Goal: Task Accomplishment & Management: Use online tool/utility

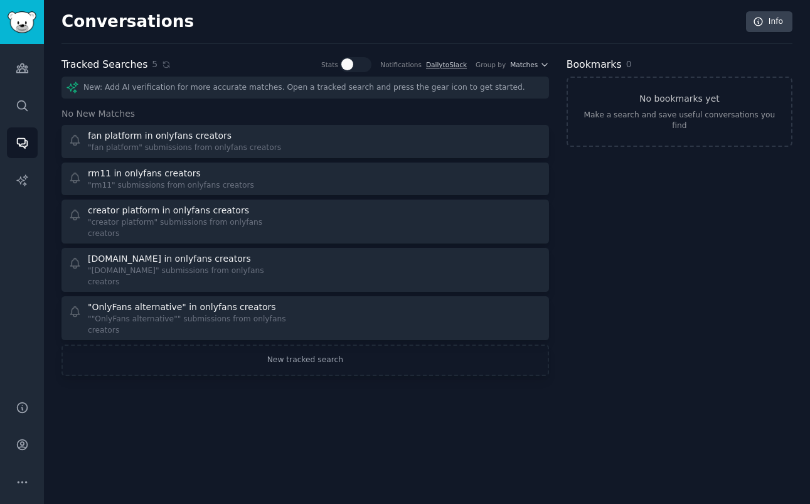
click at [363, 72] on div "Tracked Searches 5 Stats Notifications Daily to Slack Group by Matches New: Add…" at bounding box center [304, 216] width 487 height 319
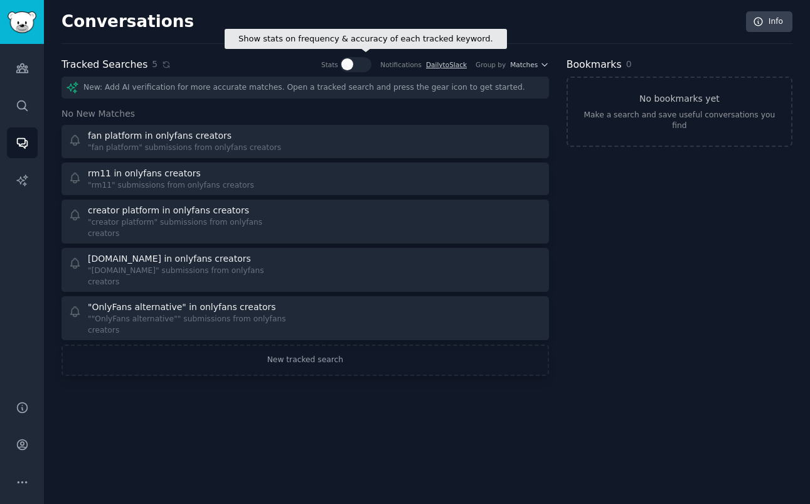
click at [353, 61] on div at bounding box center [347, 64] width 12 height 12
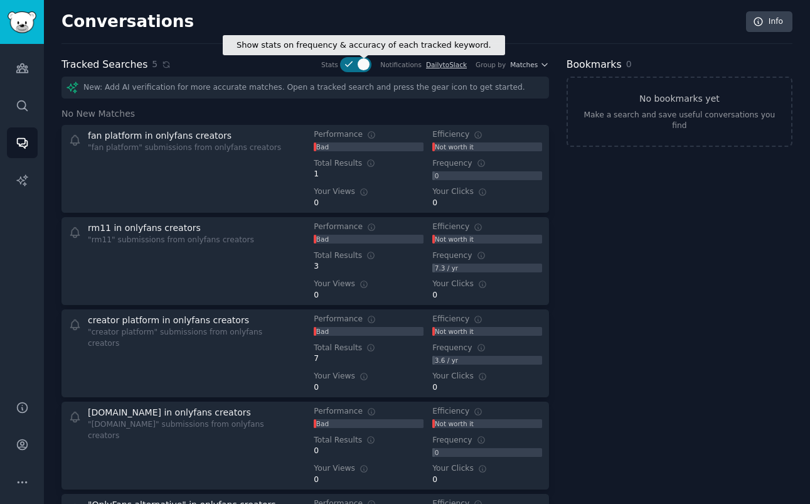
click at [357, 65] on div at bounding box center [363, 64] width 12 height 12
checkbox input "false"
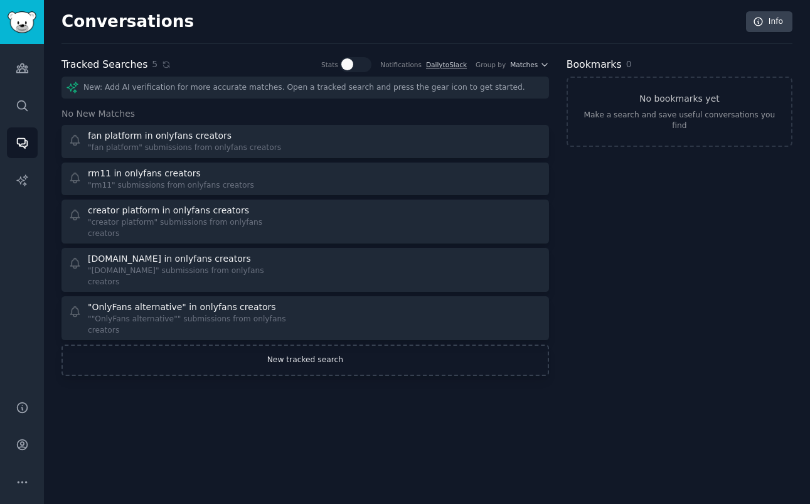
click at [320, 344] on link "New tracked search" at bounding box center [304, 359] width 487 height 31
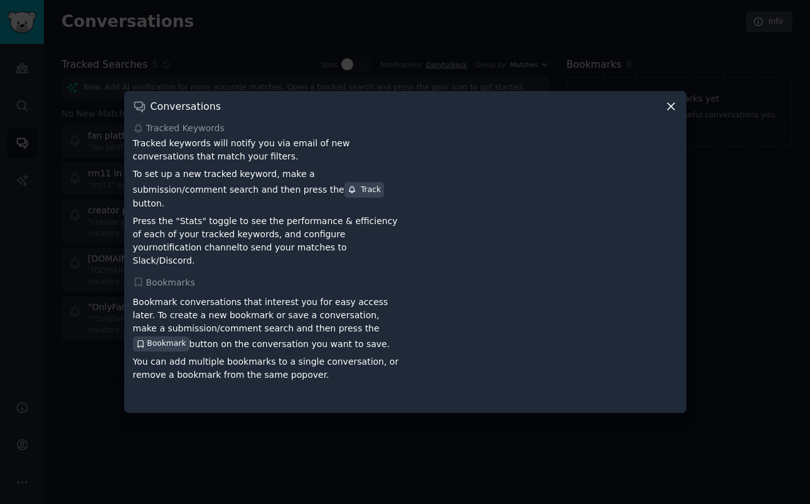
click at [667, 108] on icon at bounding box center [670, 106] width 13 height 13
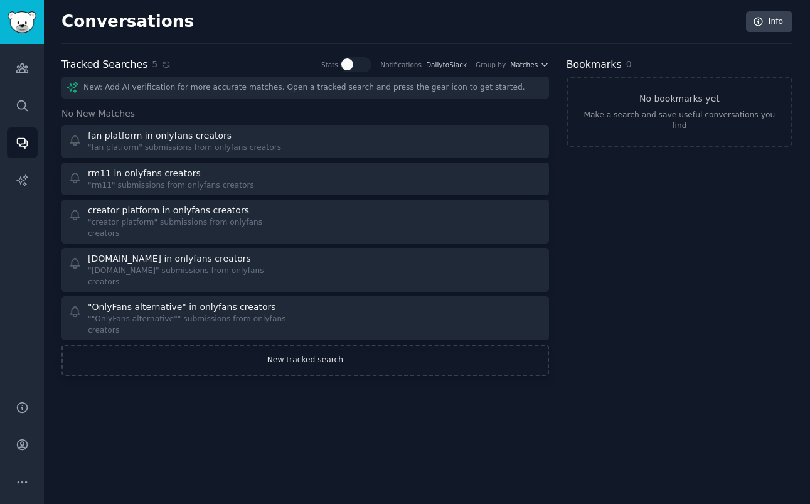
click at [246, 344] on link "New tracked search" at bounding box center [304, 359] width 487 height 31
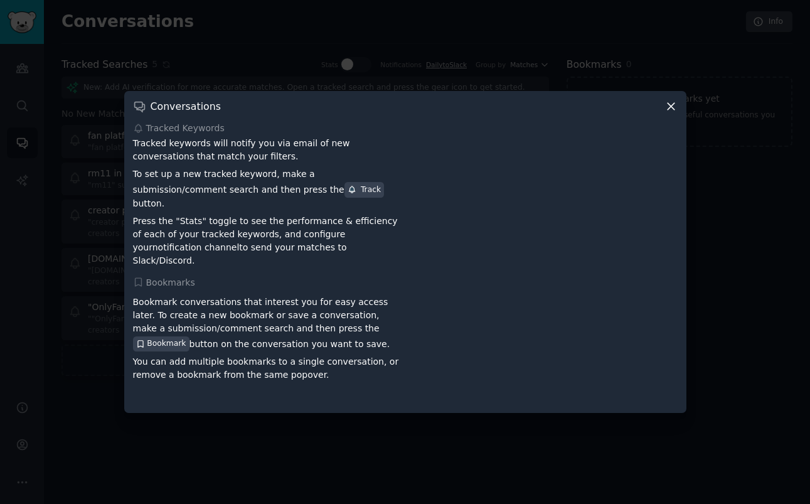
click at [676, 109] on icon at bounding box center [670, 106] width 13 height 13
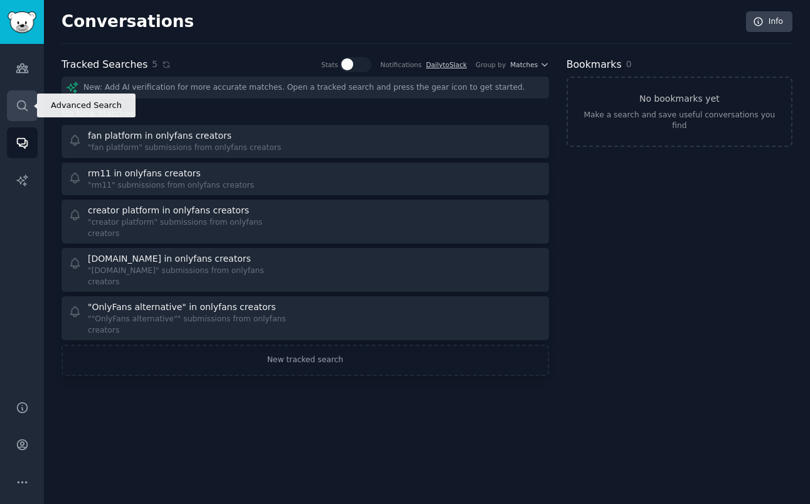
click at [26, 98] on link "Search" at bounding box center [22, 105] width 31 height 31
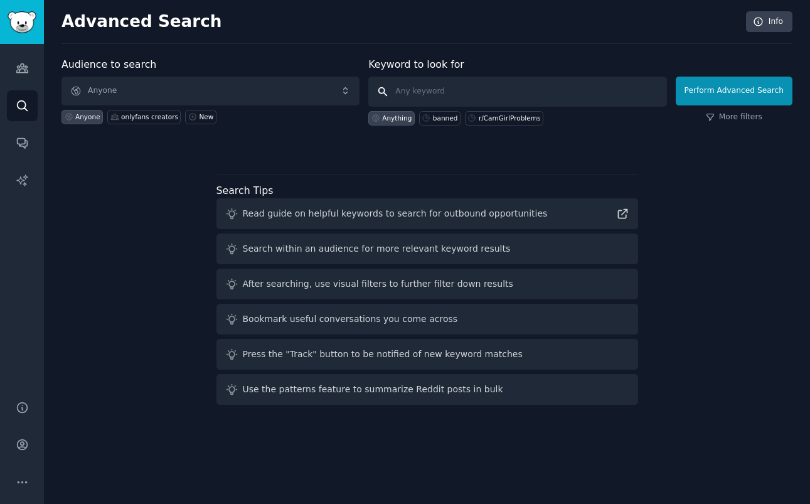
click at [433, 83] on input "text" at bounding box center [517, 92] width 298 height 30
click at [470, 100] on input "text" at bounding box center [517, 92] width 298 height 30
paste input "OF alternative"
type input "OF alternative"
click at [749, 88] on button "Perform Advanced Search" at bounding box center [733, 91] width 117 height 29
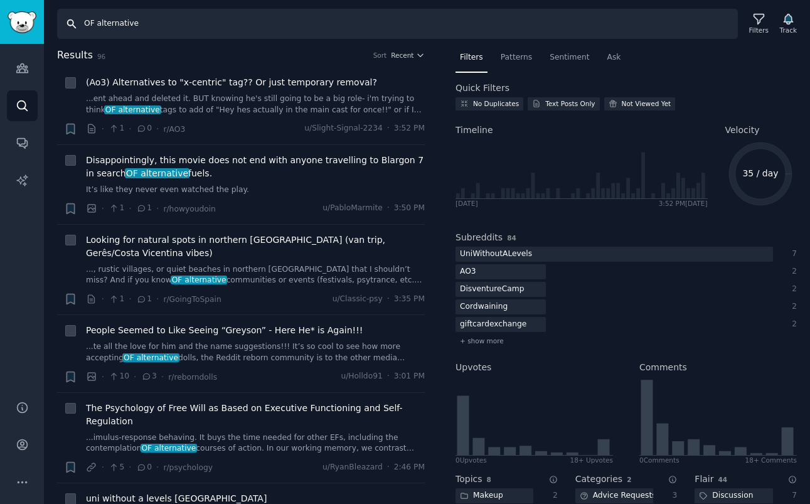
drag, startPoint x: 92, startPoint y: 24, endPoint x: 77, endPoint y: 24, distance: 15.1
click at [77, 24] on input "OF alternative" at bounding box center [397, 24] width 680 height 30
type input "onlyfans alternative"
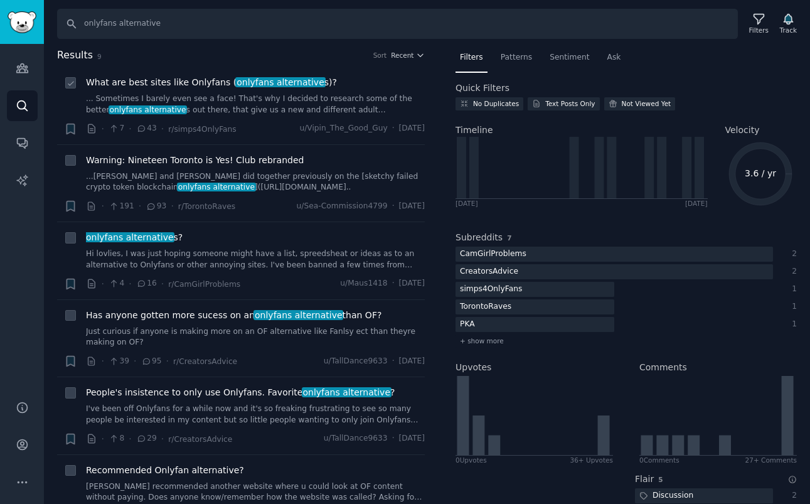
click at [70, 83] on icon at bounding box center [70, 83] width 9 height 9
checkbox input "true"
click at [71, 158] on icon at bounding box center [70, 161] width 9 height 9
checkbox input "true"
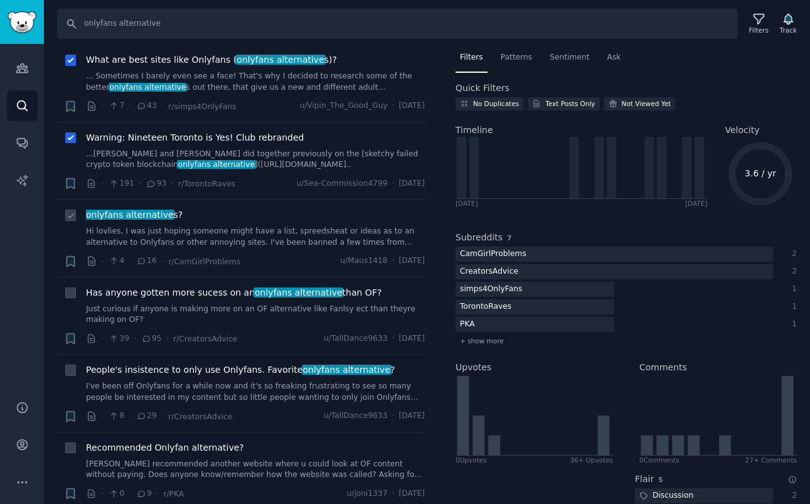
scroll to position [26, 0]
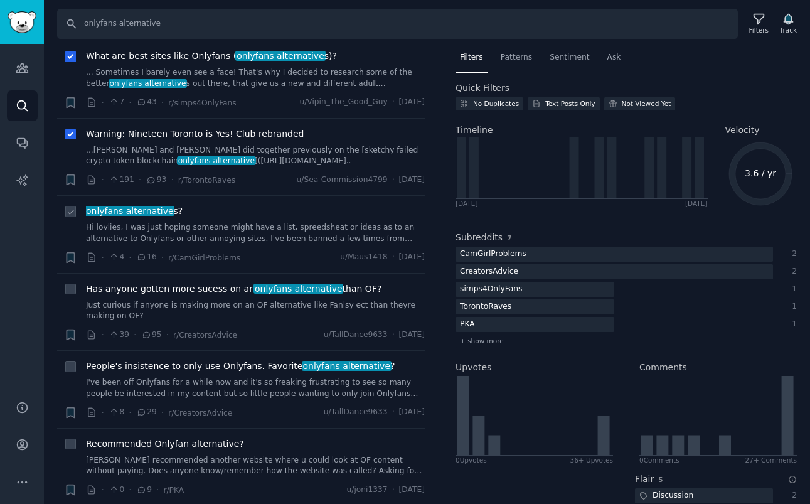
click at [75, 209] on icon at bounding box center [70, 212] width 9 height 9
checkbox input "true"
click at [71, 290] on icon at bounding box center [70, 290] width 5 height 4
checkbox input "true"
click at [73, 359] on div at bounding box center [70, 365] width 13 height 13
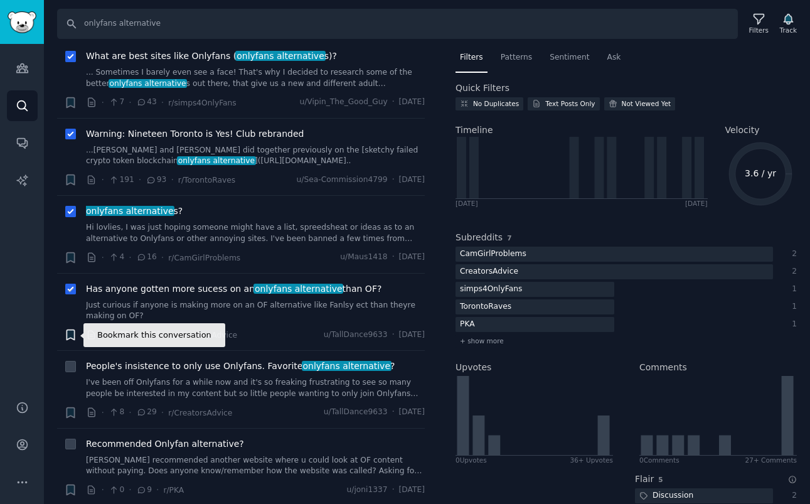
click at [70, 335] on icon "button" at bounding box center [70, 335] width 8 height 10
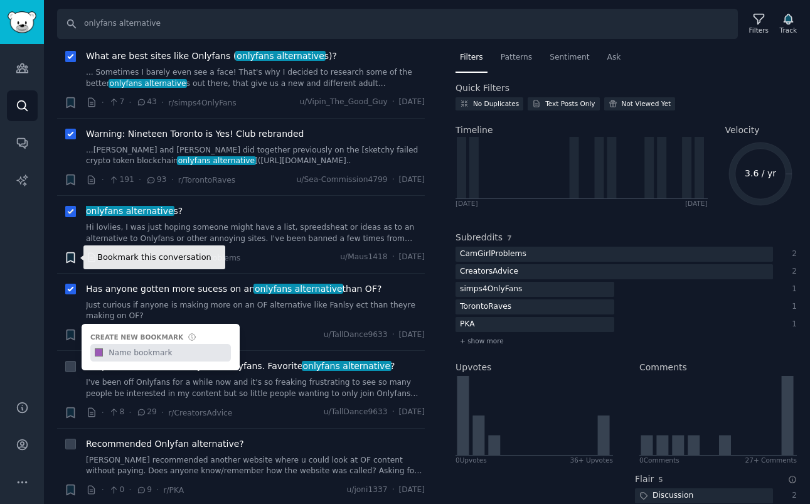
click at [70, 255] on icon "button" at bounding box center [70, 257] width 8 height 10
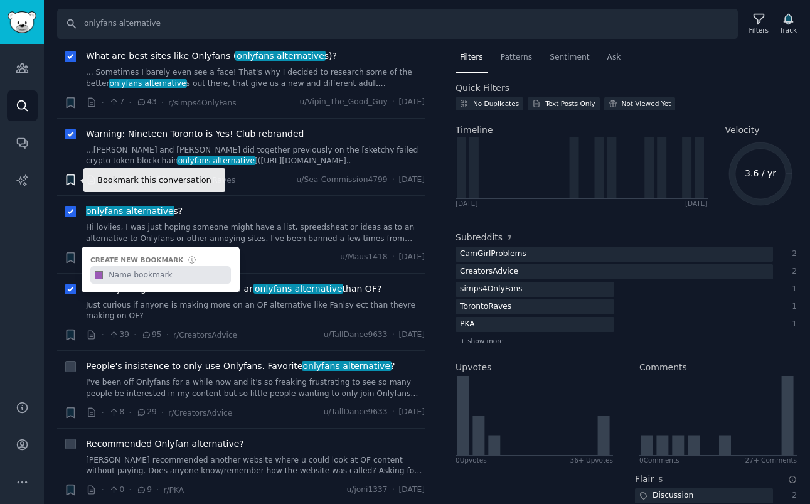
click at [70, 177] on icon "button" at bounding box center [70, 180] width 8 height 10
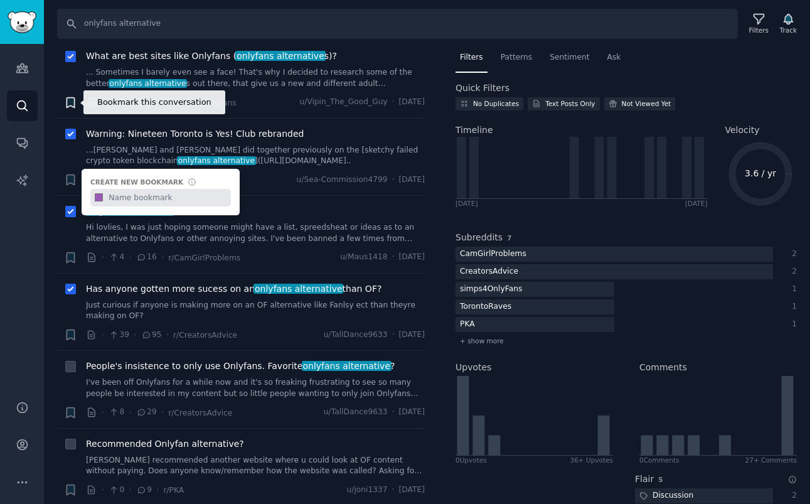
click at [71, 104] on icon "button" at bounding box center [70, 102] width 8 height 10
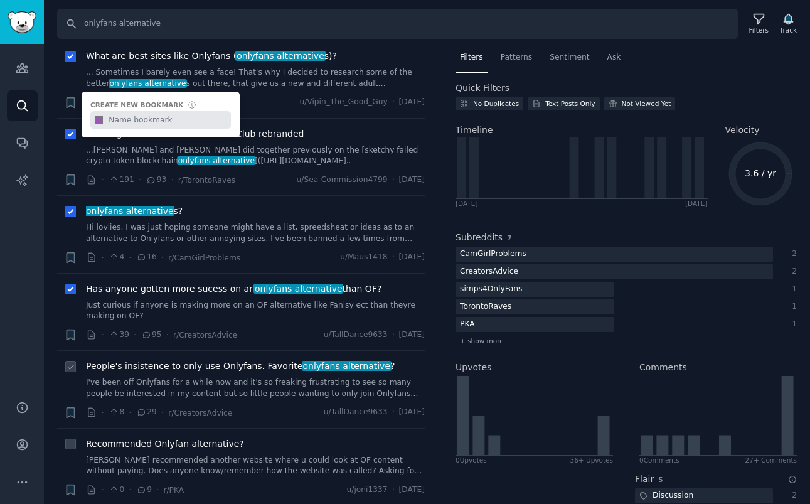
click at [76, 367] on div at bounding box center [70, 365] width 13 height 13
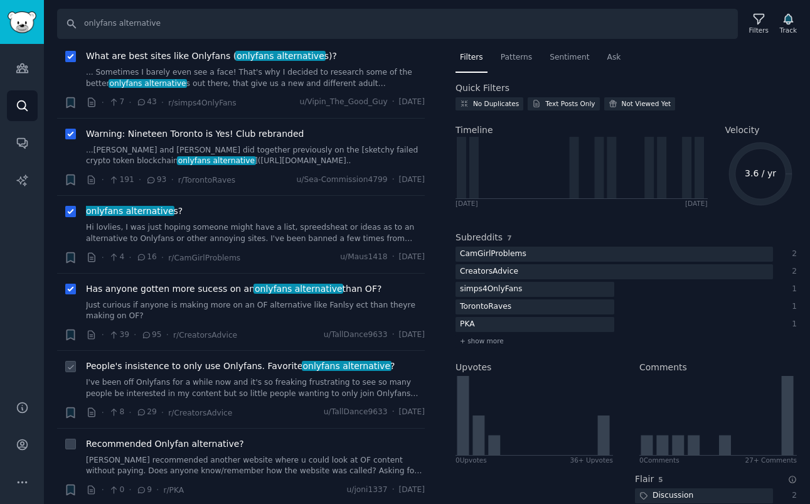
click at [71, 363] on icon at bounding box center [70, 367] width 9 height 9
checkbox input "true"
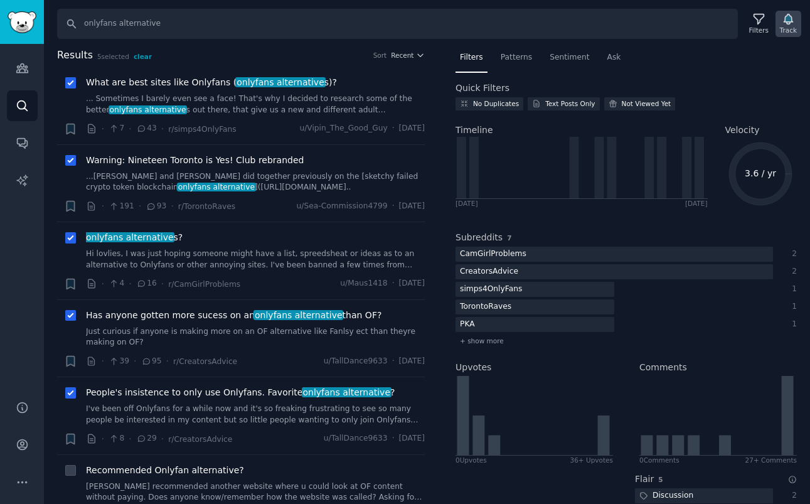
click at [790, 20] on icon "button" at bounding box center [787, 19] width 9 height 10
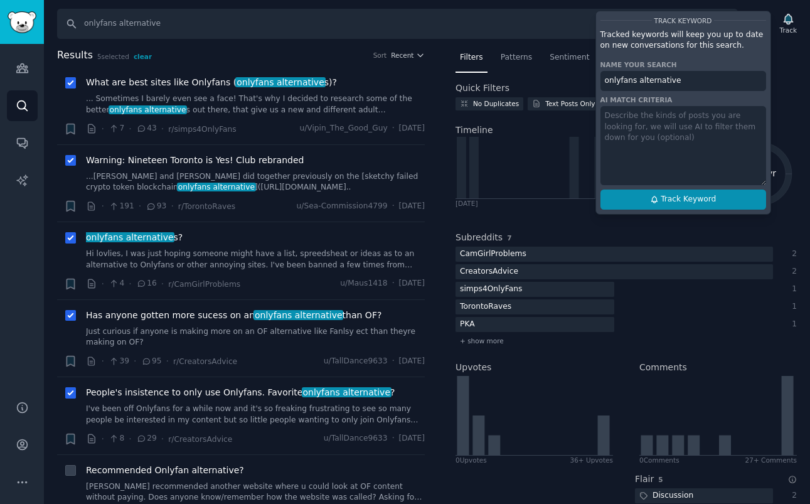
click at [716, 208] on button "Track Keyword" at bounding box center [683, 199] width 166 height 20
type input "onlyfans alternative"
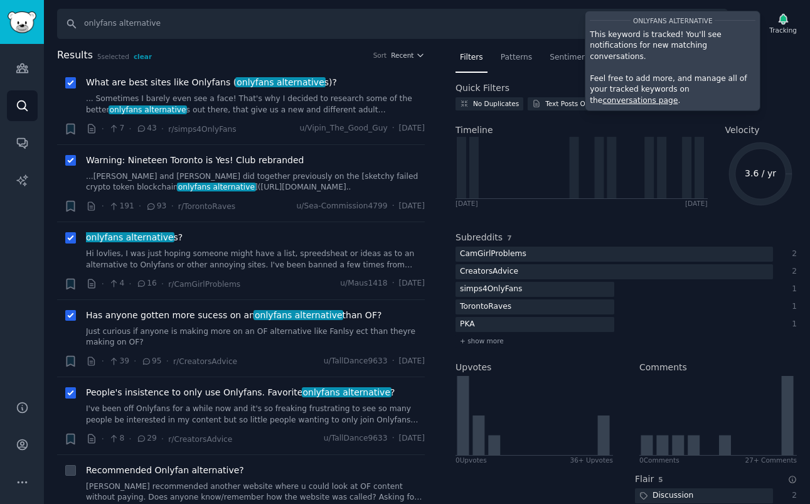
click at [783, 46] on div "Search onlyfans alternative Filters Tracking onlyfans alternative This keyword …" at bounding box center [427, 252] width 766 height 504
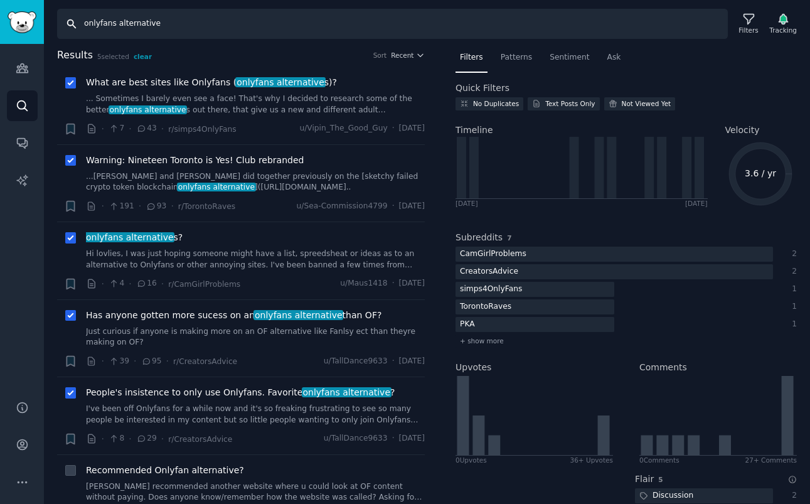
click at [631, 24] on input "onlyfans alternative" at bounding box center [392, 24] width 670 height 30
paste input "fan platform"
type input "fan platform"
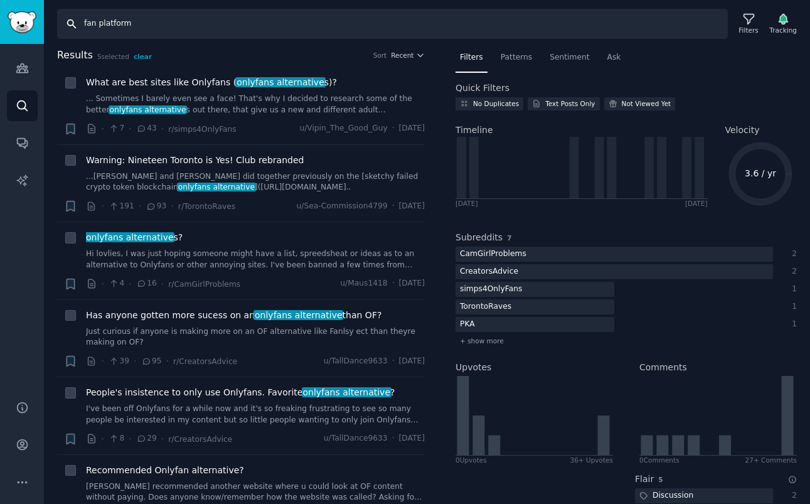
checkbox input "false"
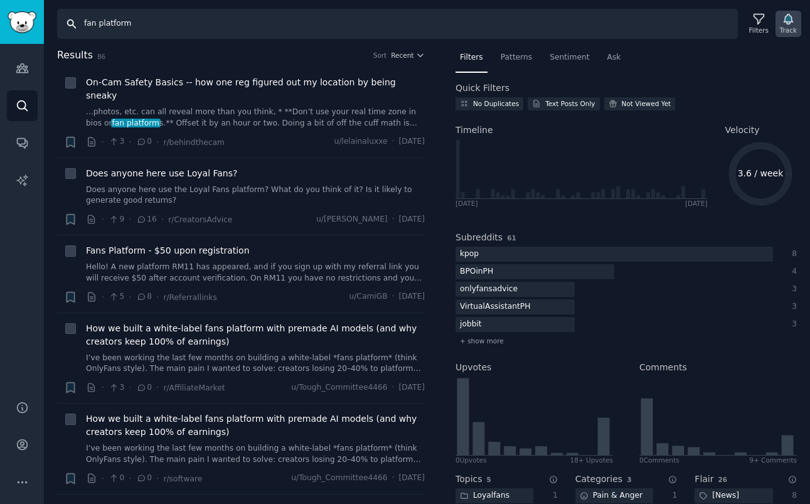
click at [792, 19] on icon "button" at bounding box center [787, 19] width 13 height 13
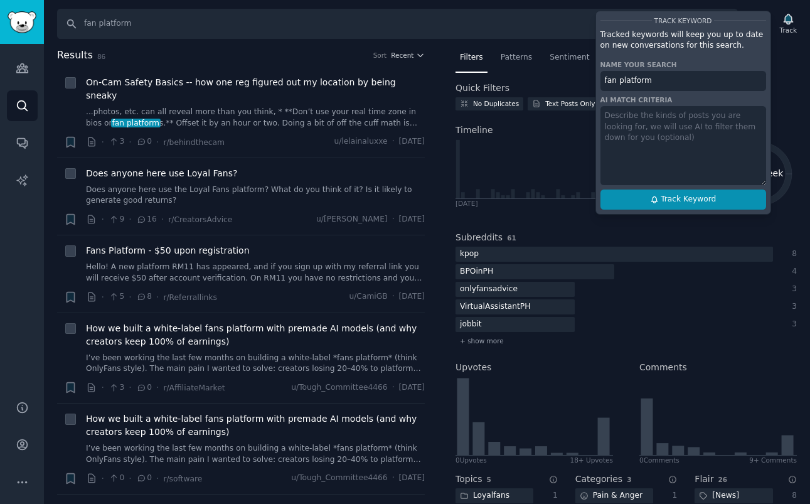
click at [717, 194] on button "Track Keyword" at bounding box center [683, 199] width 166 height 20
type input "fan platform"
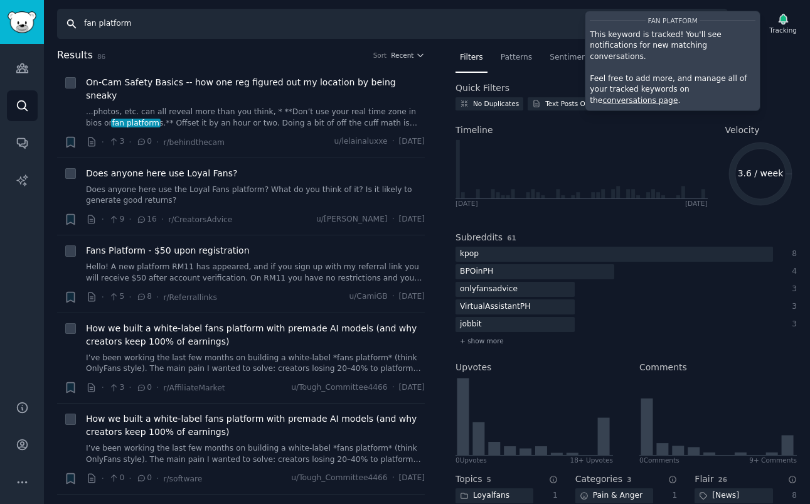
click at [188, 22] on input "fan platform" at bounding box center [392, 24] width 670 height 30
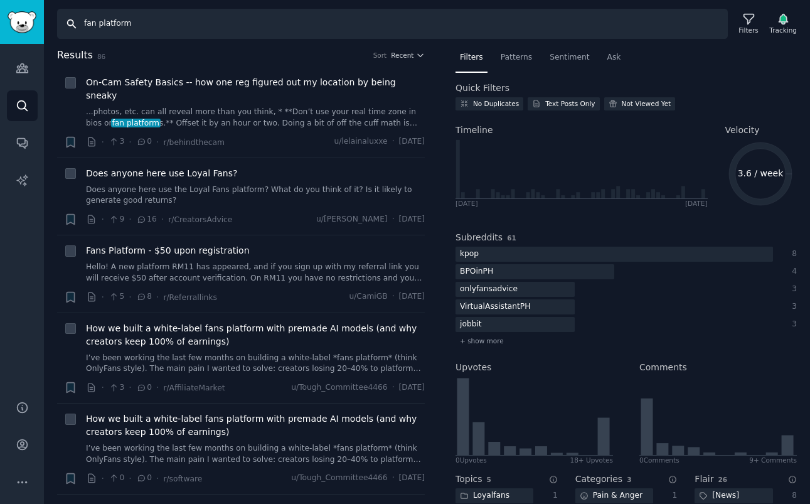
click at [188, 22] on input "fan platform" at bounding box center [392, 24] width 670 height 30
type input "new cam site"
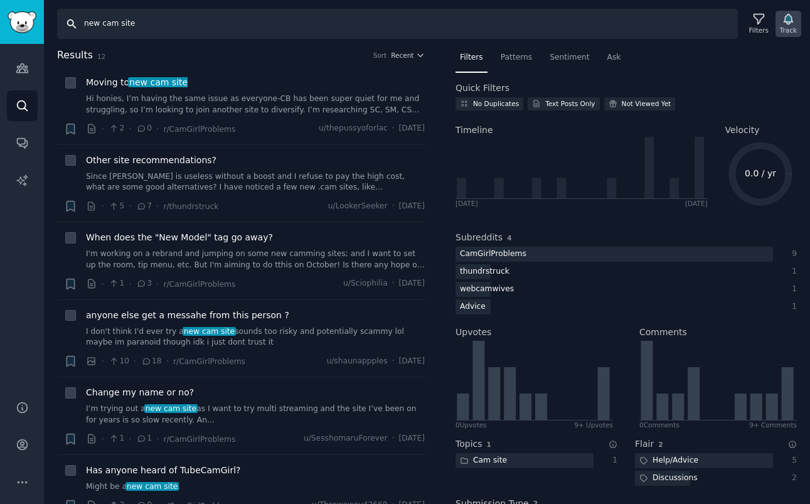
click at [779, 18] on div "Track" at bounding box center [788, 24] width 26 height 26
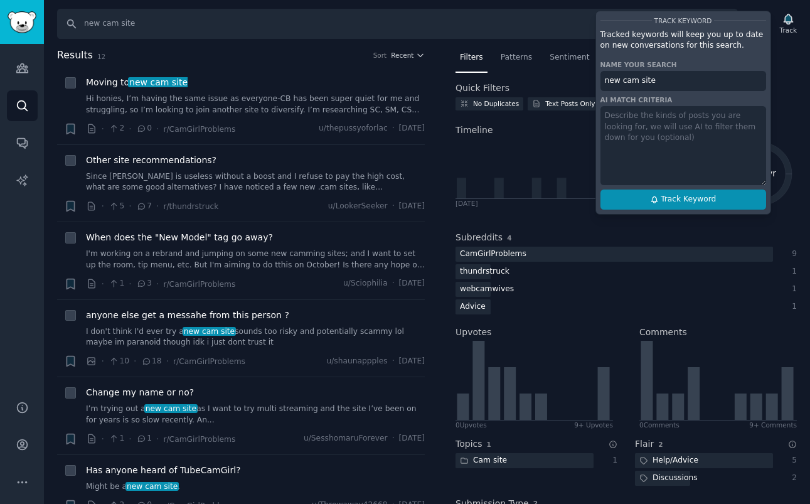
click at [704, 202] on span "Track Keyword" at bounding box center [687, 199] width 55 height 11
type input "new cam site"
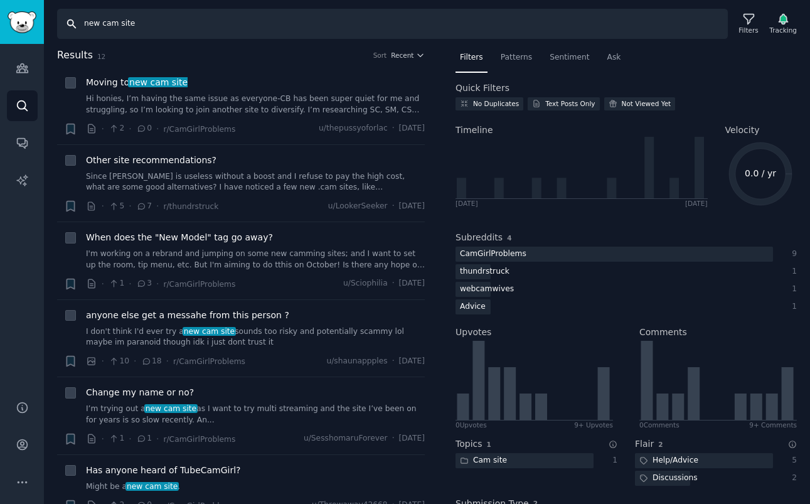
click at [306, 18] on input "new cam site" at bounding box center [392, 24] width 670 height 30
paste input "monetize conten"
click at [778, 16] on icon "button" at bounding box center [782, 19] width 13 height 13
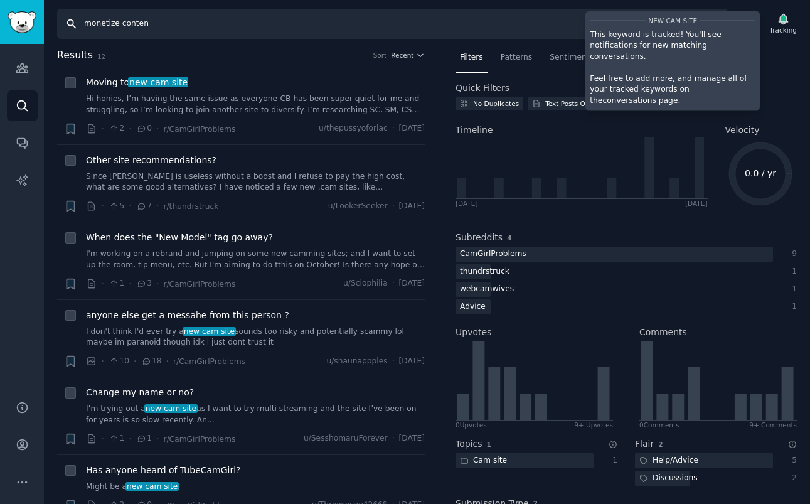
click at [329, 31] on input "monetize conten" at bounding box center [392, 24] width 670 height 30
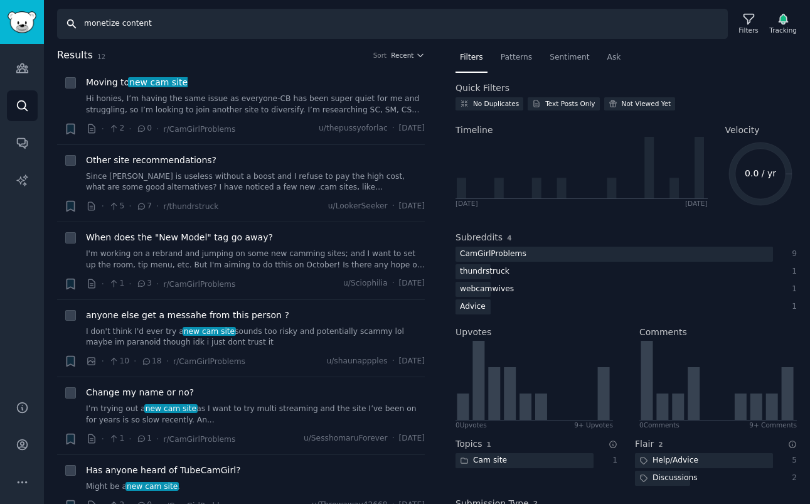
type input "monetize content"
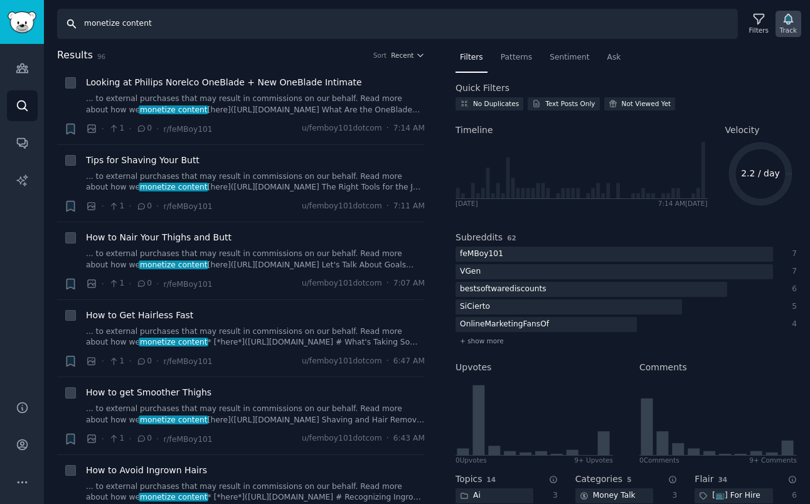
click at [788, 24] on icon "button" at bounding box center [787, 19] width 13 height 13
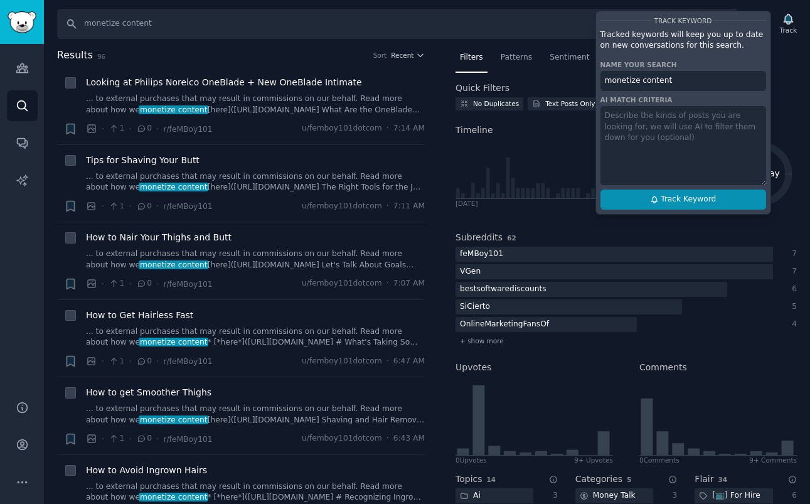
click at [715, 199] on button "Track Keyword" at bounding box center [683, 199] width 166 height 20
type input "monetize content"
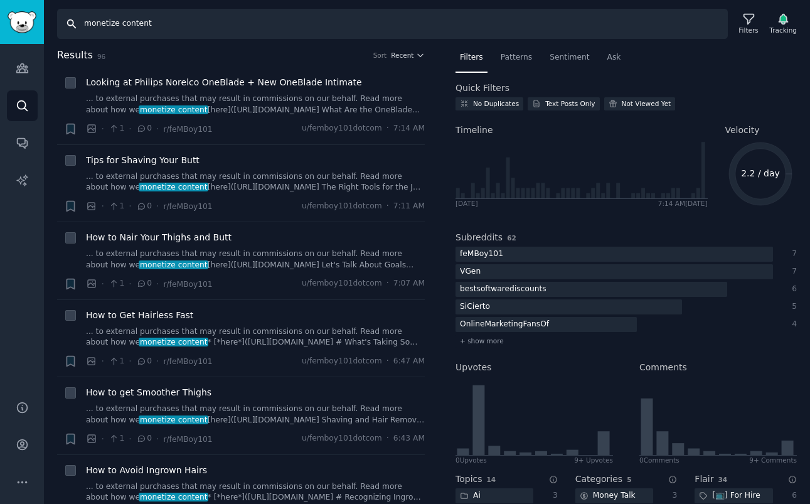
click at [304, 18] on input "monetize content" at bounding box center [392, 24] width 670 height 30
paste input "privat"
click at [652, 16] on input "private content" at bounding box center [392, 24] width 670 height 30
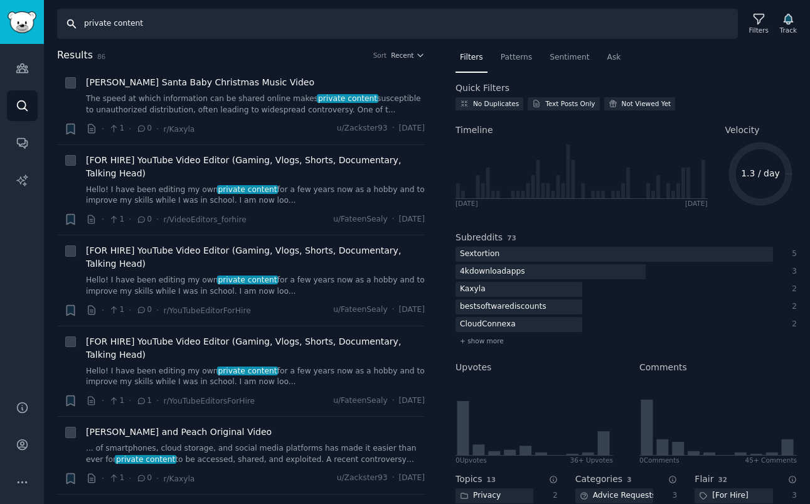
click at [470, 28] on input "private content" at bounding box center [397, 24] width 680 height 30
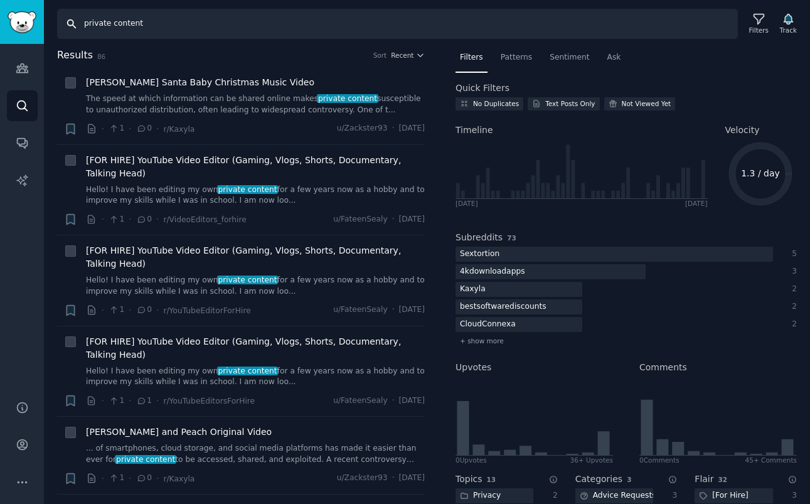
click at [470, 28] on input "private content" at bounding box center [397, 24] width 680 height 30
paste input "OnlyFans ban"
type input "OnlyFans ban"
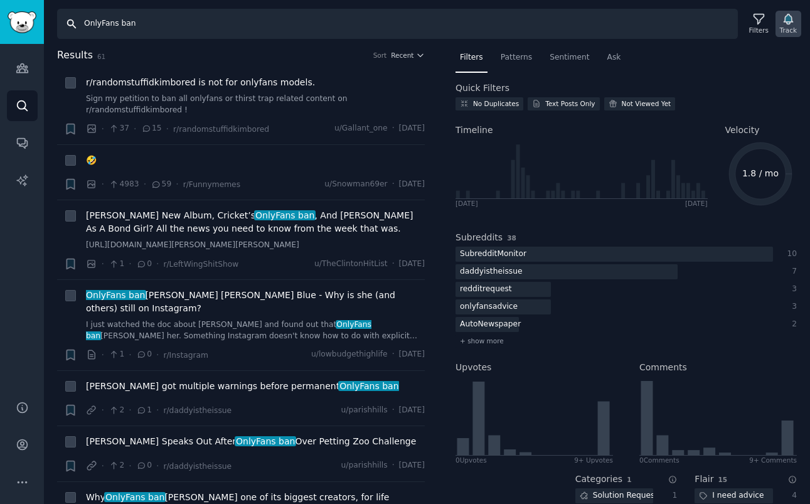
click at [792, 18] on icon "button" at bounding box center [787, 19] width 13 height 13
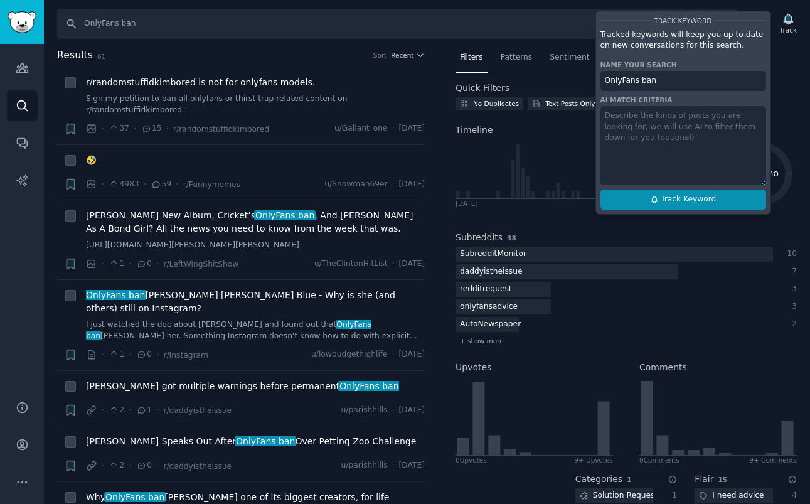
click at [669, 201] on span "Track Keyword" at bounding box center [687, 199] width 55 height 11
type input "OnlyFans ban"
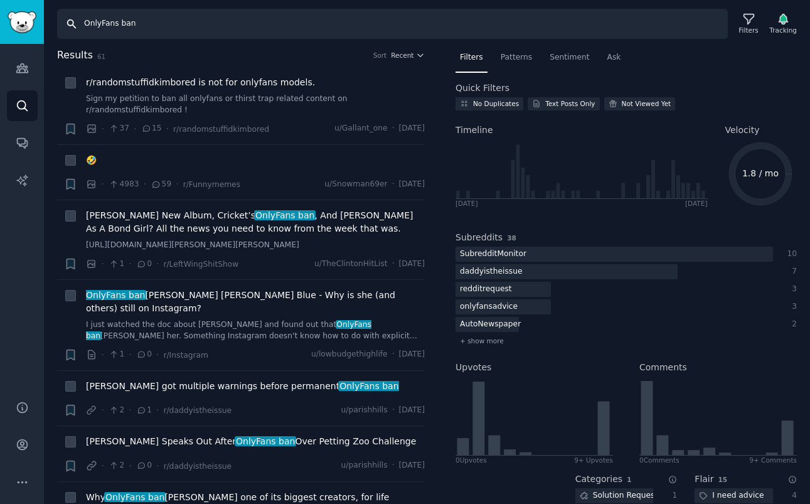
click at [322, 21] on input "OnlyFans ban" at bounding box center [392, 24] width 670 height 30
paste input "chargebacks"
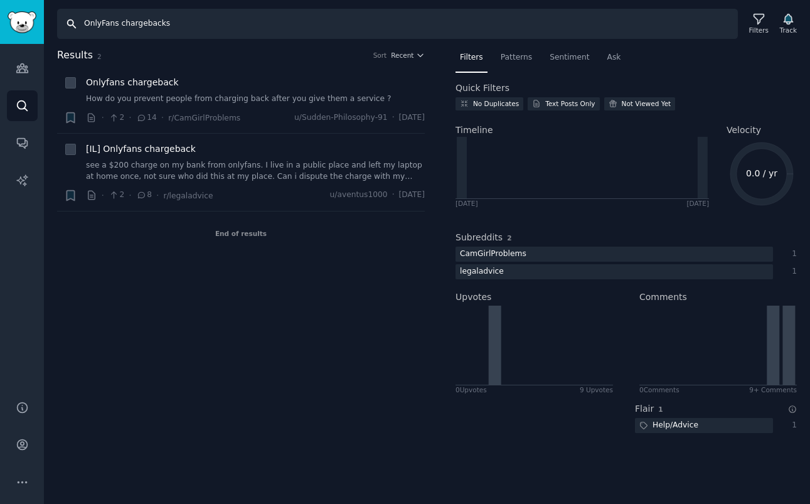
click at [442, 26] on input "OnlyFans chargebacks" at bounding box center [397, 24] width 680 height 30
paste input "shadowban"
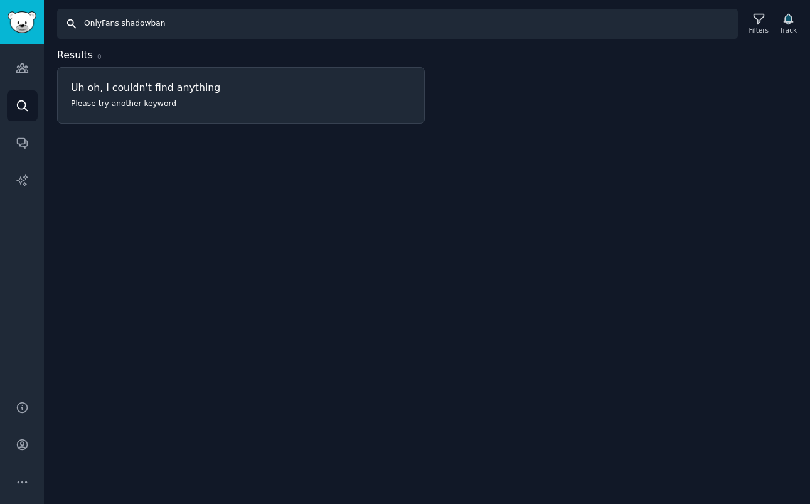
click at [136, 33] on input "OnlyFans shadowban" at bounding box center [397, 24] width 680 height 30
paste input "alternatives reddit"
click at [788, 13] on icon "button" at bounding box center [787, 19] width 13 height 13
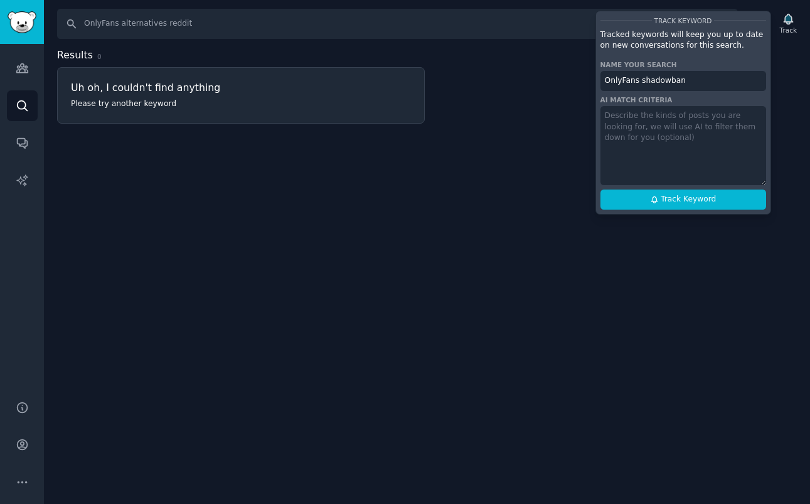
click at [522, 167] on div "Search OnlyFans alternatives reddit Filters Track Track Keyword Tracked keyword…" at bounding box center [427, 252] width 766 height 504
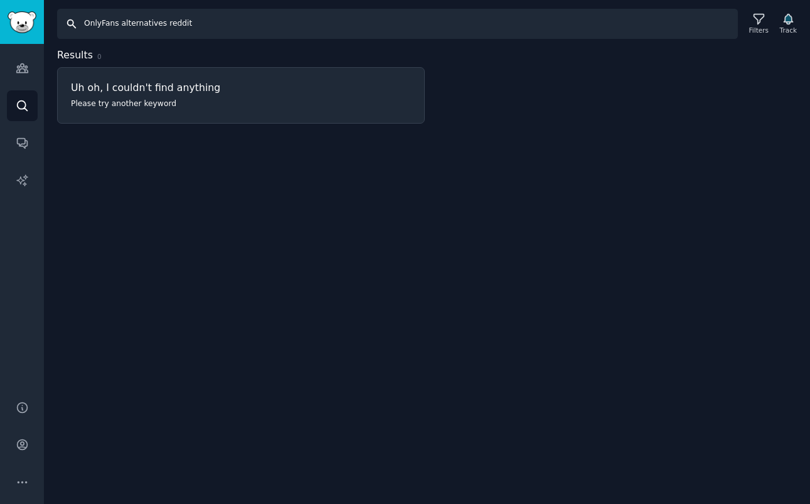
click at [502, 14] on input "OnlyFans alternatives reddit" at bounding box center [397, 24] width 680 height 30
click at [261, 28] on input "OnlyFans alternatives reddit" at bounding box center [397, 24] width 680 height 30
paste input "leak"
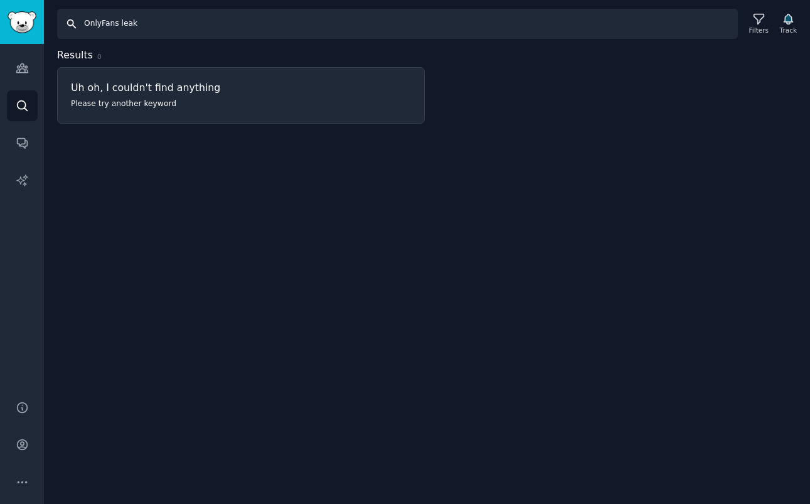
click at [624, 34] on input "OnlyFans leak" at bounding box center [397, 24] width 680 height 30
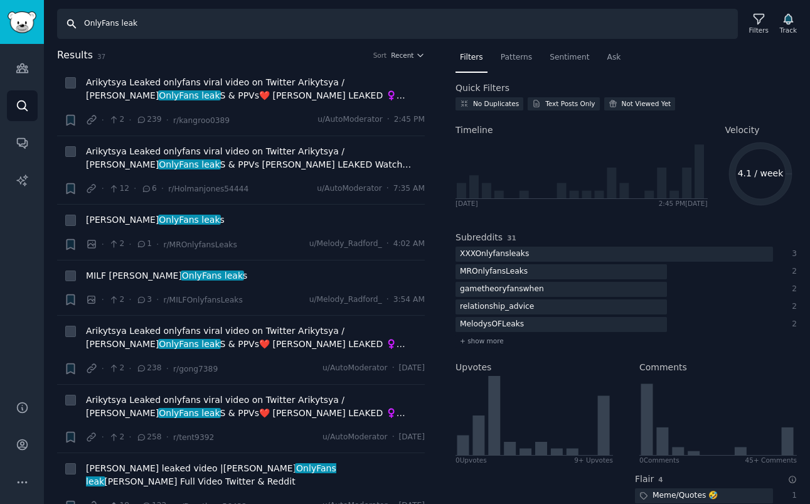
click at [584, 29] on input "OnlyFans leak" at bounding box center [397, 24] width 680 height 30
paste input "how to get subs"
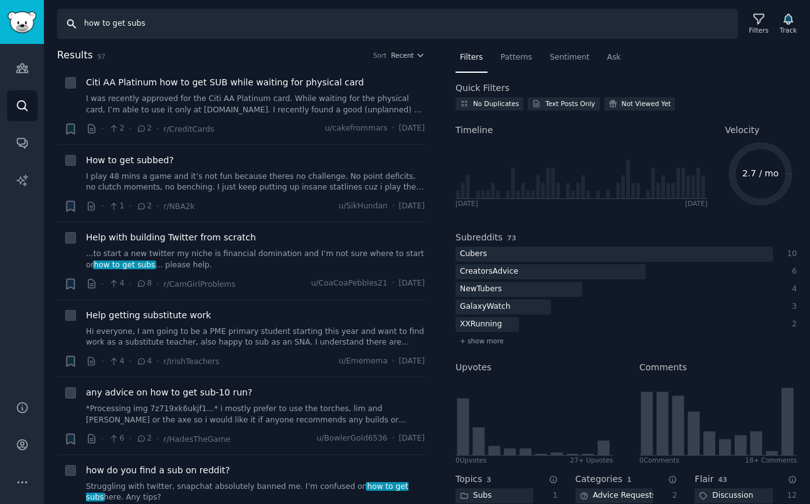
click at [305, 18] on input "how to get subs" at bounding box center [397, 24] width 680 height 30
paste input "cam alternatives”"
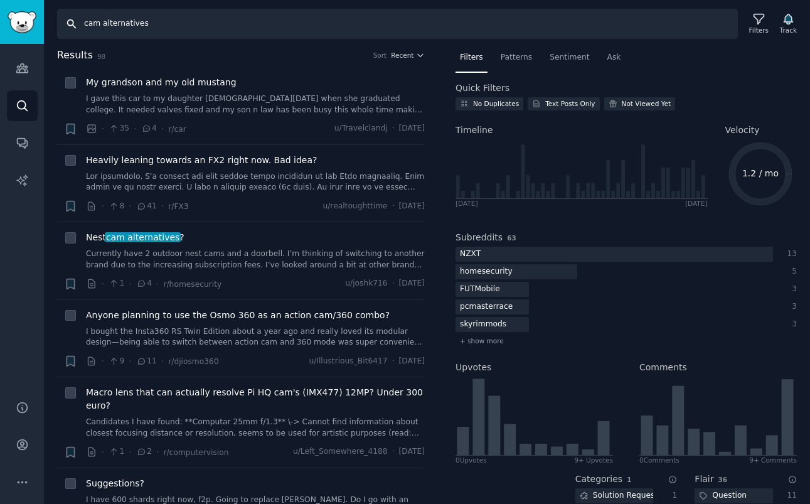
click at [100, 25] on input "cam alternatives" at bounding box center [397, 24] width 680 height 30
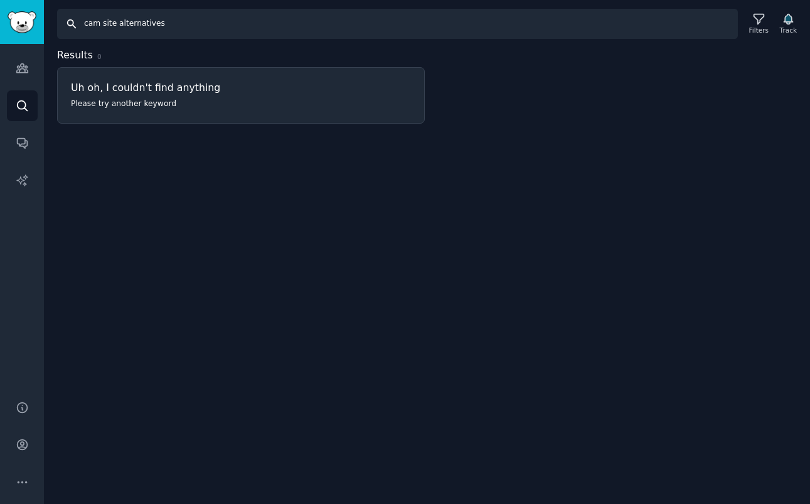
click at [103, 24] on input "cam site alternatives" at bounding box center [397, 24] width 680 height 30
click at [98, 24] on input "camsite alternatives" at bounding box center [397, 24] width 680 height 30
click at [662, 19] on input "sextpanther alternatives" at bounding box center [397, 24] width 680 height 30
type input "sextpanther alternatives"
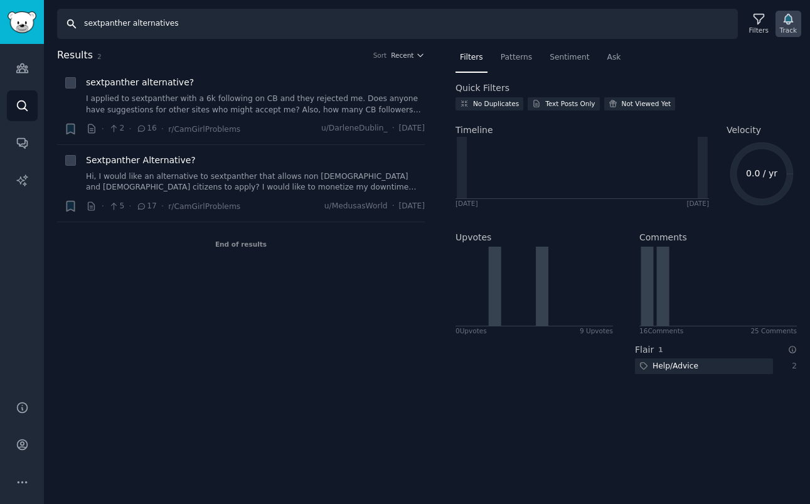
click at [791, 20] on icon "button" at bounding box center [787, 19] width 9 height 10
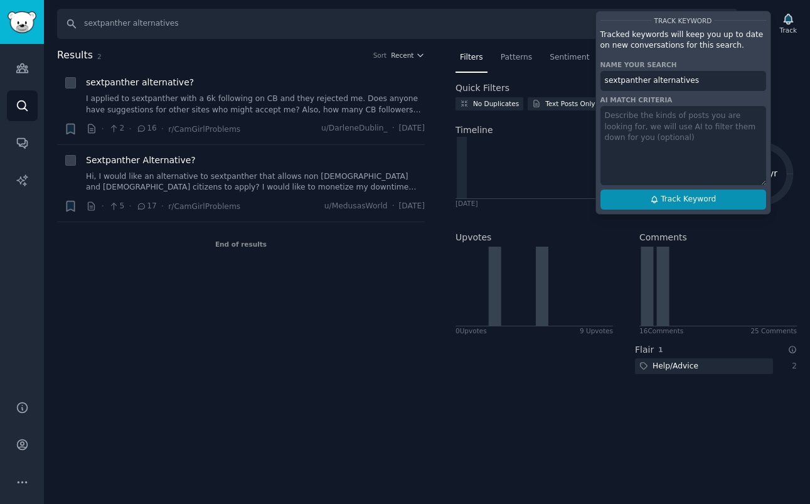
click at [697, 201] on span "Track Keyword" at bounding box center [687, 199] width 55 height 11
type input "sextpanther alternatives"
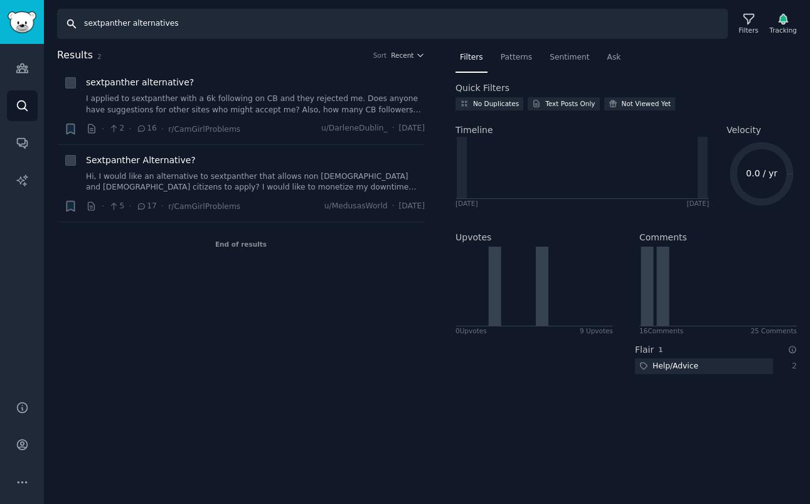
click at [236, 19] on input "sextpanther alternatives" at bounding box center [392, 24] width 670 height 30
type input "sextpanther"
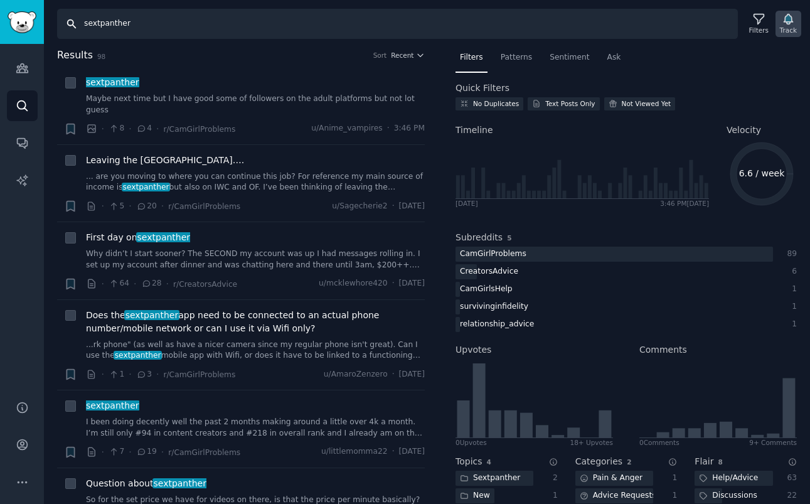
click at [785, 18] on icon "button" at bounding box center [787, 19] width 9 height 10
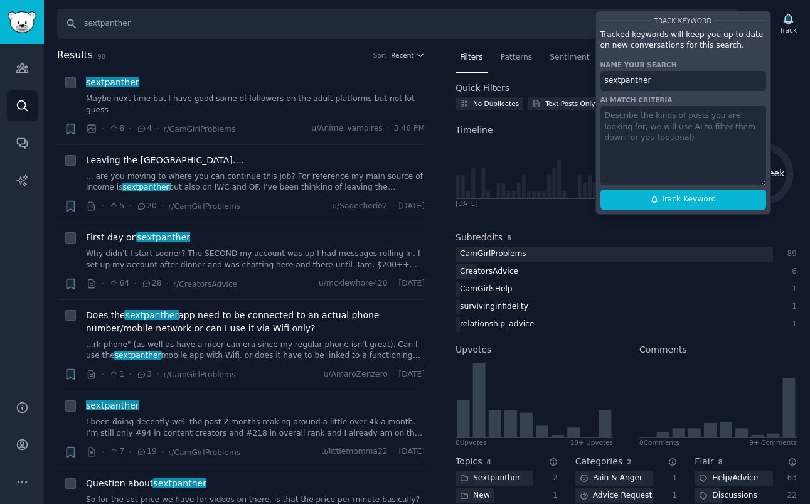
drag, startPoint x: 688, startPoint y: 198, endPoint x: 684, endPoint y: 152, distance: 46.6
click at [684, 152] on div "Track Keyword Tracked keywords will keep you up to date on new conversations fo…" at bounding box center [683, 113] width 176 height 204
click at [678, 194] on span "Track Keyword" at bounding box center [687, 199] width 55 height 11
type input "sextpanther"
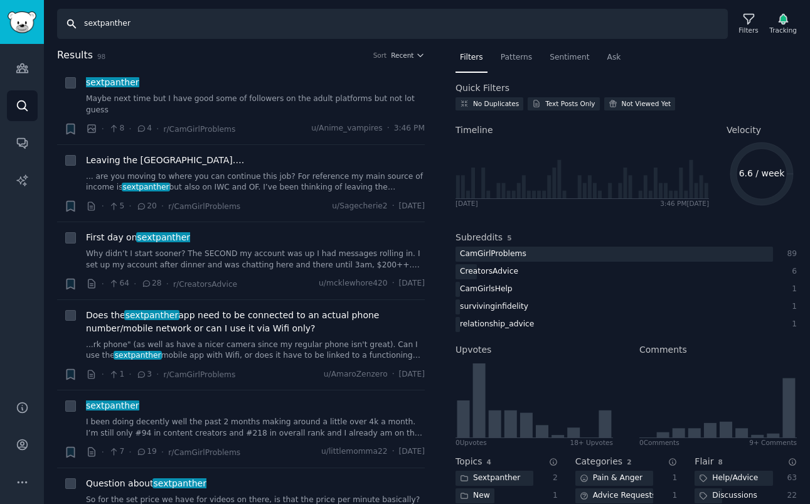
click at [328, 24] on input "sextpanther" at bounding box center [392, 24] width 670 height 30
paste input "adult creator economy"
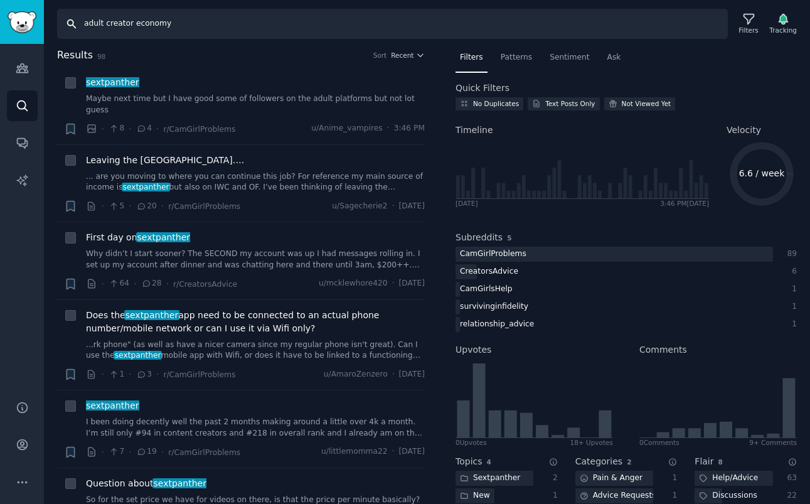
type input "adult creator economy"
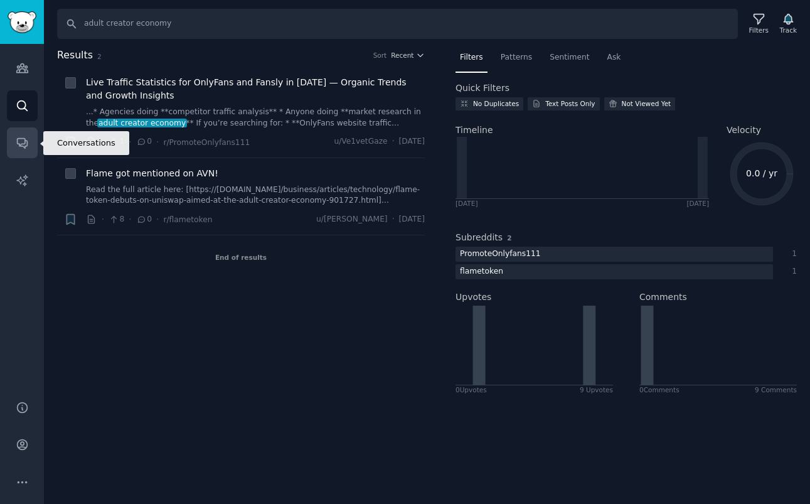
click at [22, 136] on icon "Sidebar" at bounding box center [22, 142] width 13 height 13
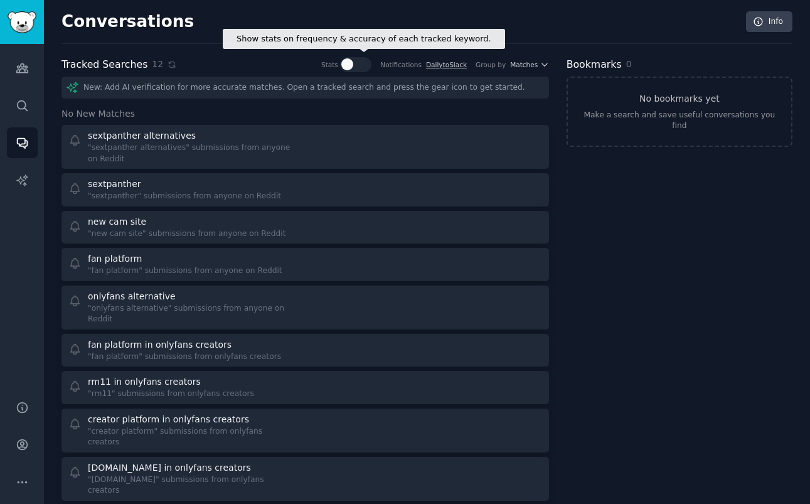
click at [344, 60] on div at bounding box center [347, 64] width 12 height 12
checkbox input "true"
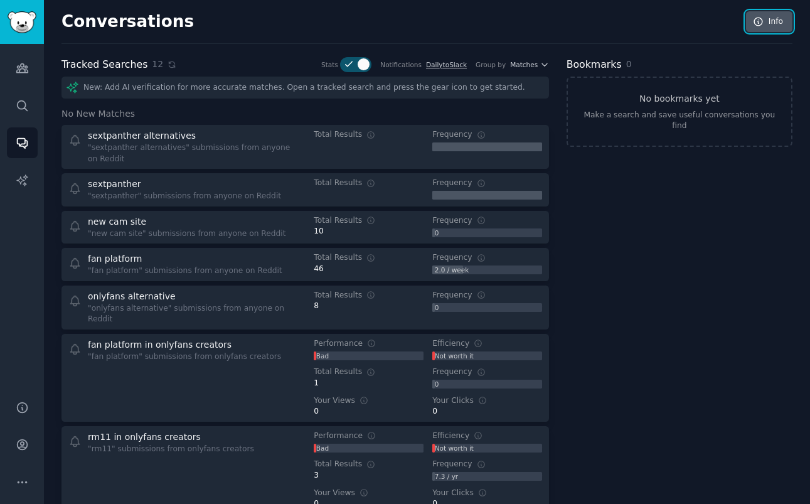
click at [760, 24] on icon at bounding box center [758, 21] width 11 height 11
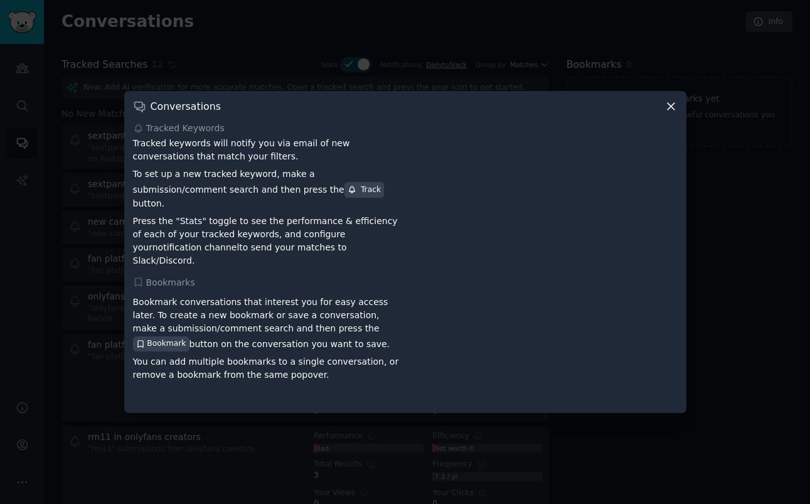
click at [672, 110] on icon at bounding box center [670, 106] width 13 height 13
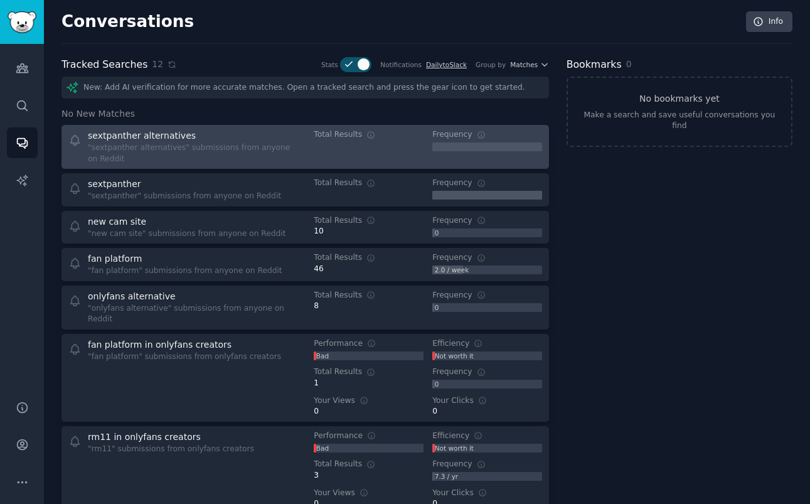
click at [122, 132] on div "sextpanther alternatives" at bounding box center [142, 135] width 108 height 13
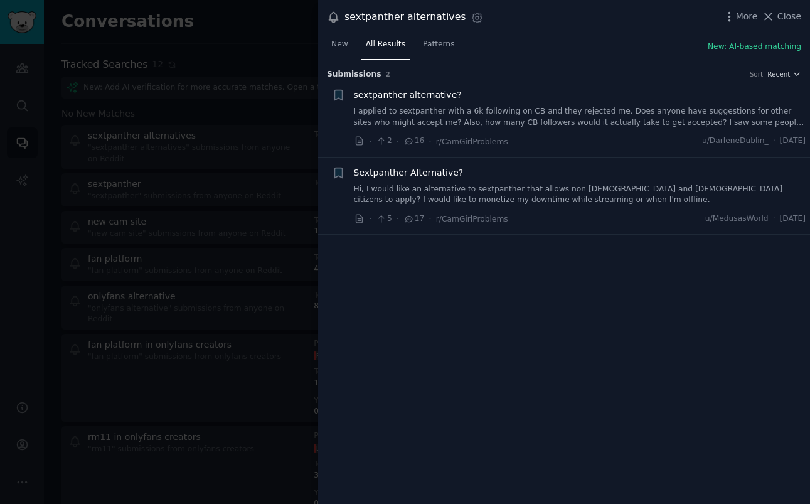
click at [432, 92] on span "sextpanther alternative?" at bounding box center [408, 94] width 108 height 13
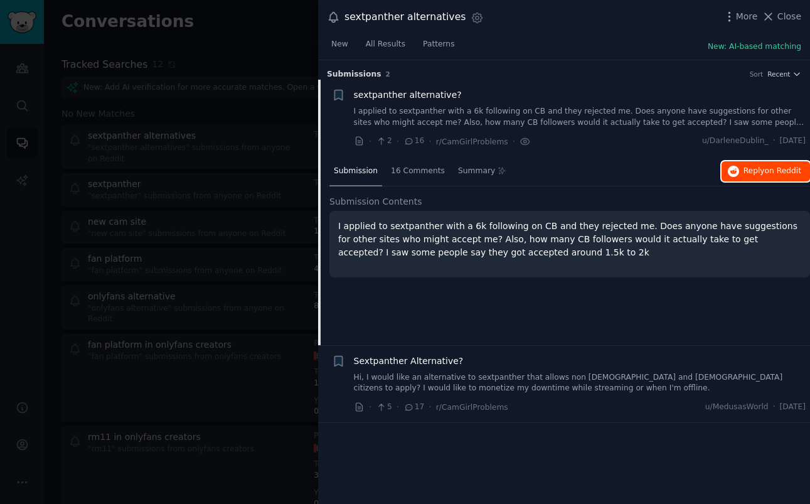
click at [783, 169] on span "on Reddit" at bounding box center [783, 170] width 36 height 9
